Goal: Find specific page/section: Find specific page/section

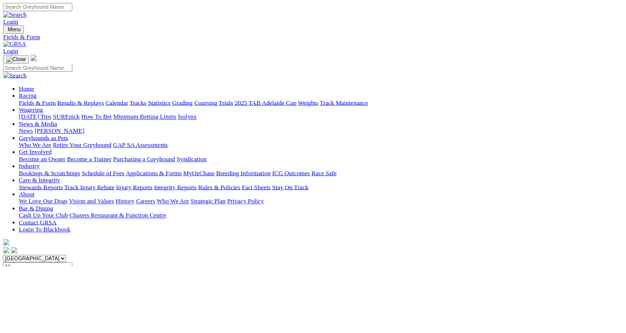
click at [160, 124] on link "Calendar" at bounding box center [145, 128] width 28 height 8
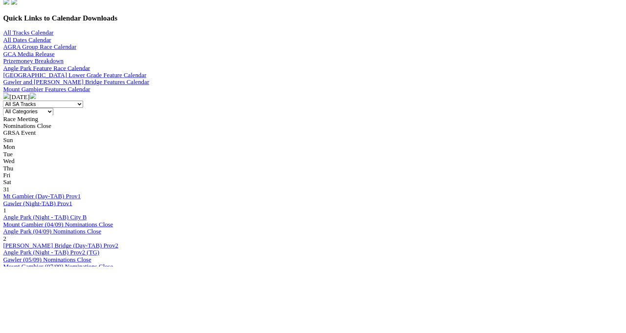
scroll to position [317, 0]
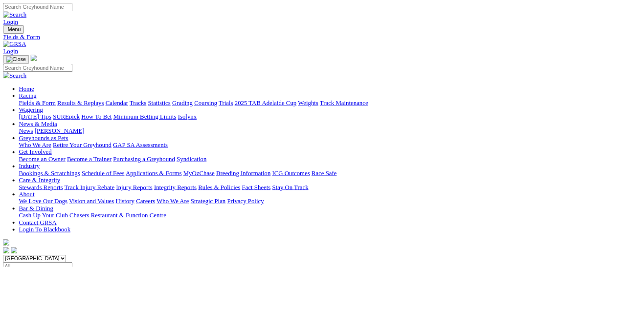
click at [160, 124] on link "Calendar" at bounding box center [145, 128] width 28 height 8
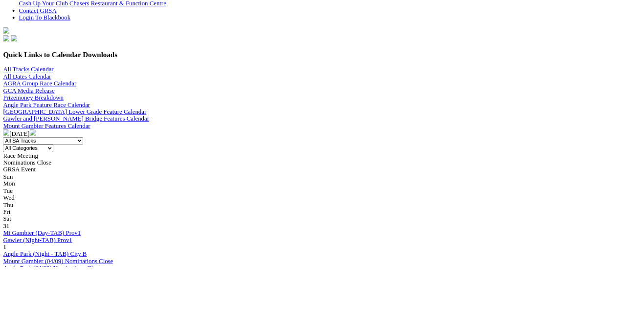
scroll to position [265, 0]
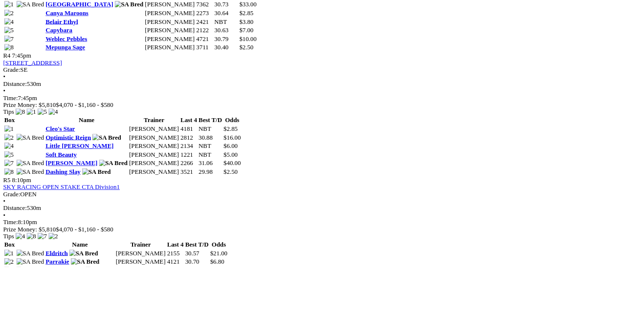
scroll to position [952, 0]
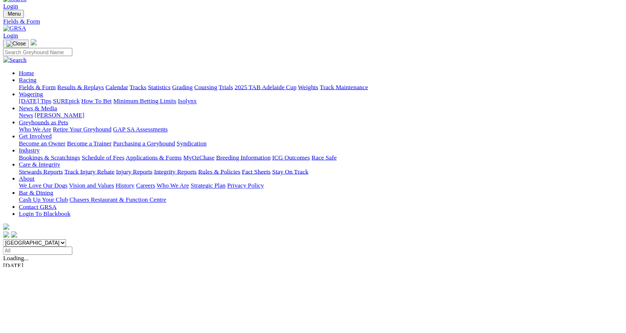
scroll to position [77, 0]
